Goal: Task Accomplishment & Management: Manage account settings

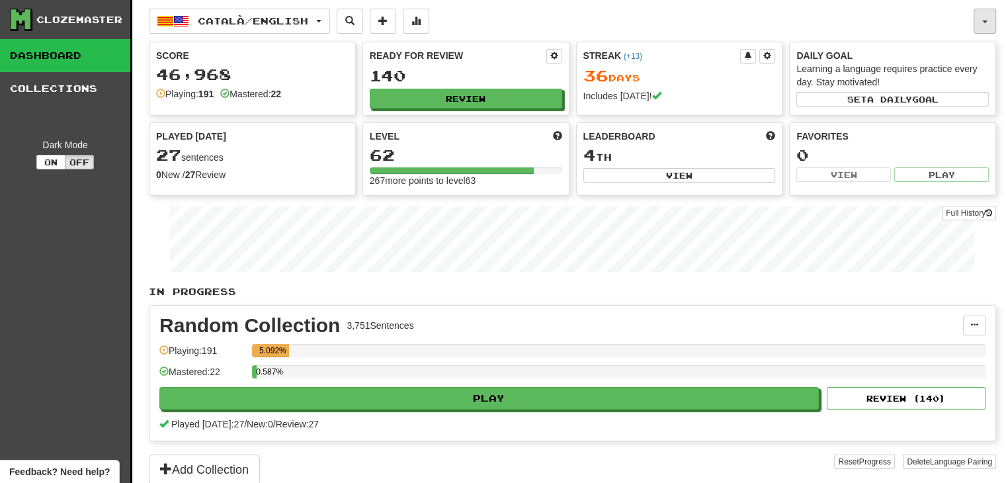
click at [977, 14] on button "button" at bounding box center [985, 21] width 22 height 25
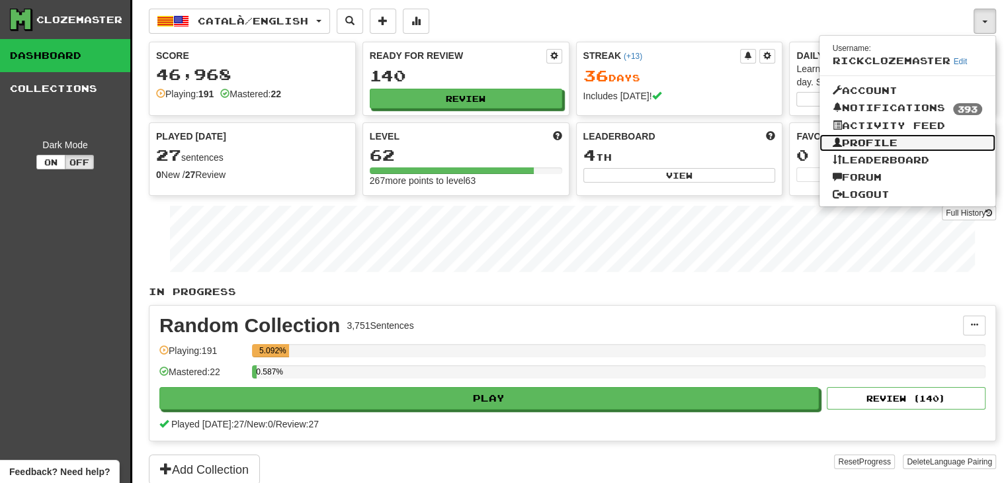
click at [876, 144] on link "Profile" at bounding box center [908, 142] width 177 height 17
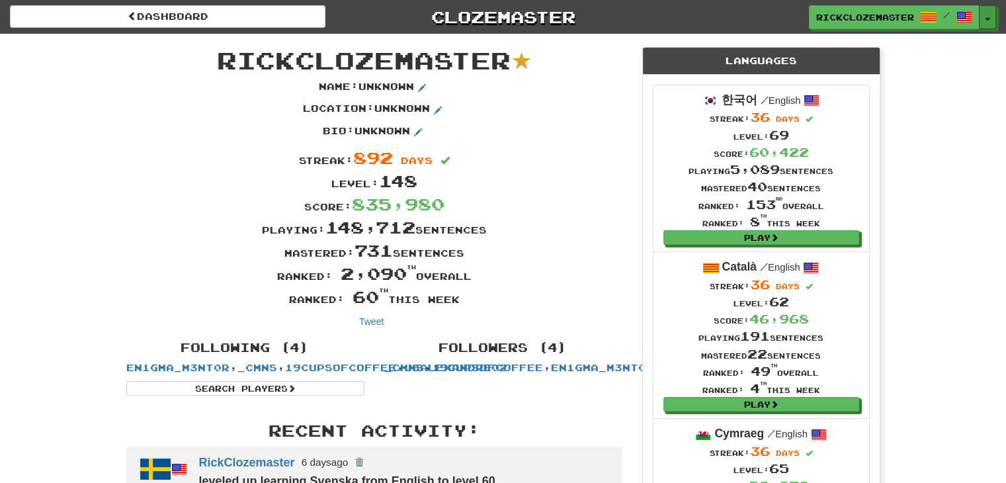
click at [989, 17] on button "Toggle Dropdown" at bounding box center [987, 17] width 17 height 24
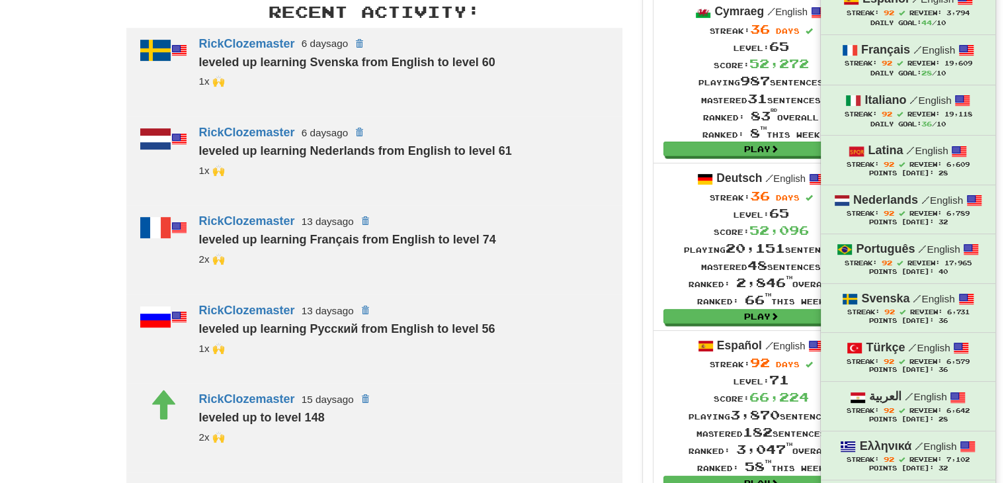
scroll to position [844, 0]
